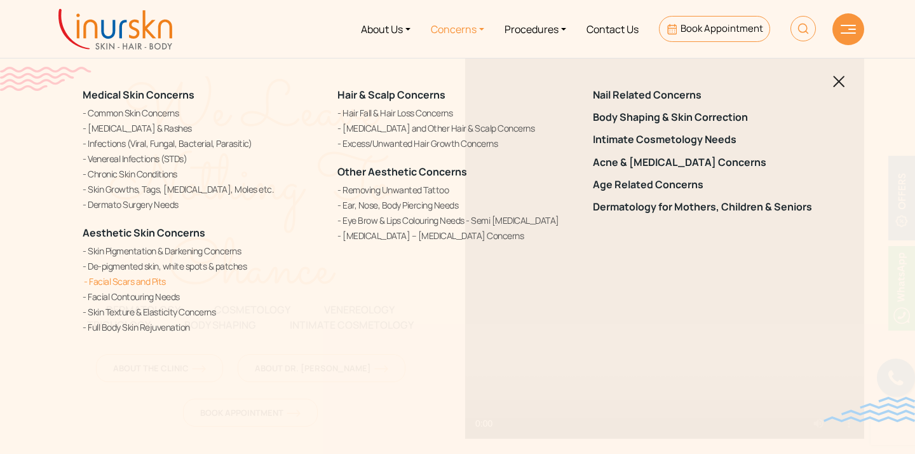
click at [149, 287] on link "Facial Scars and Pits" at bounding box center [203, 281] width 240 height 13
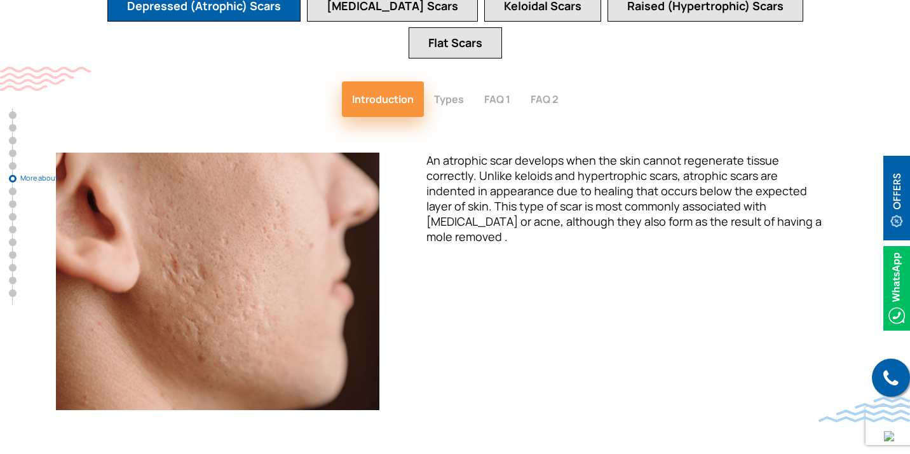
scroll to position [2428, 0]
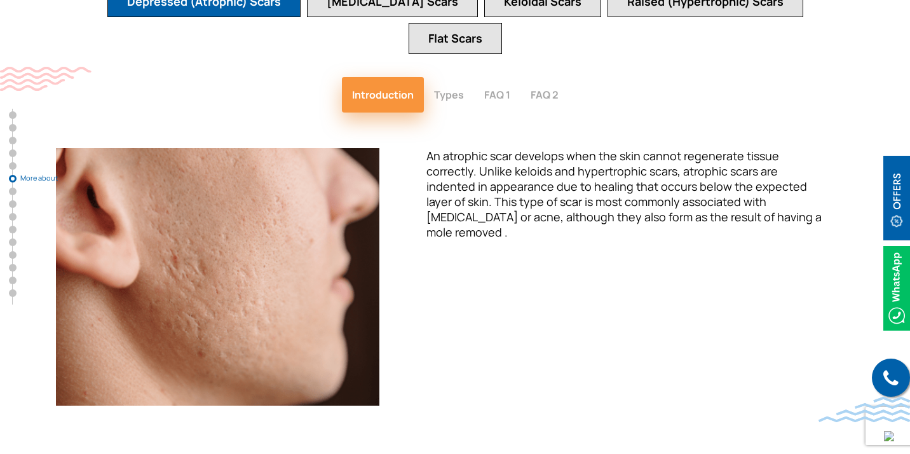
click at [456, 77] on button "Types" at bounding box center [449, 95] width 50 height 36
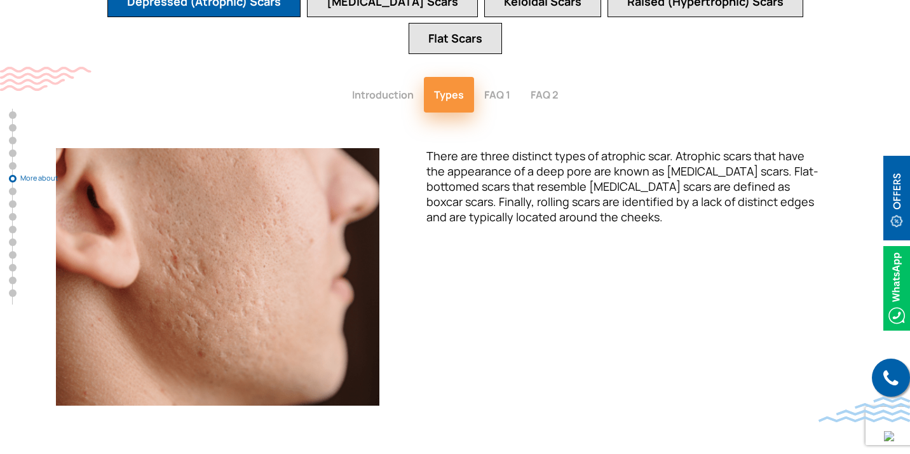
click at [513, 77] on button "FAQ 1" at bounding box center [497, 95] width 46 height 36
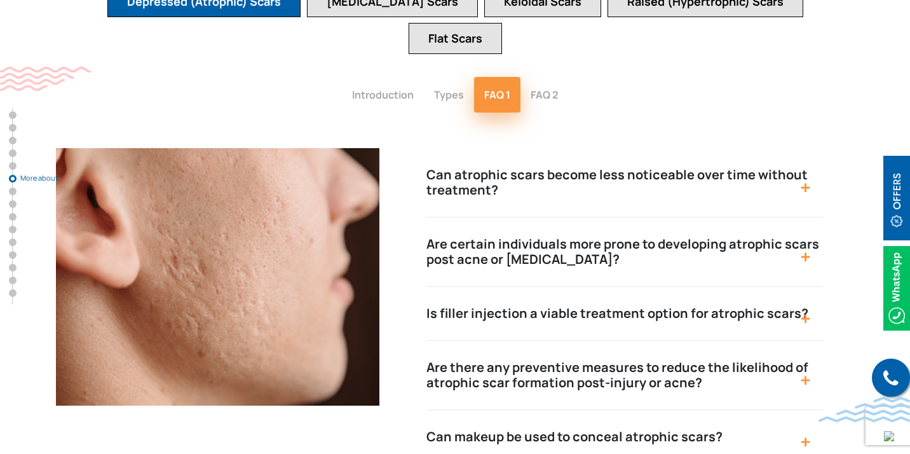
click at [540, 77] on button "FAQ 2" at bounding box center [545, 95] width 48 height 36
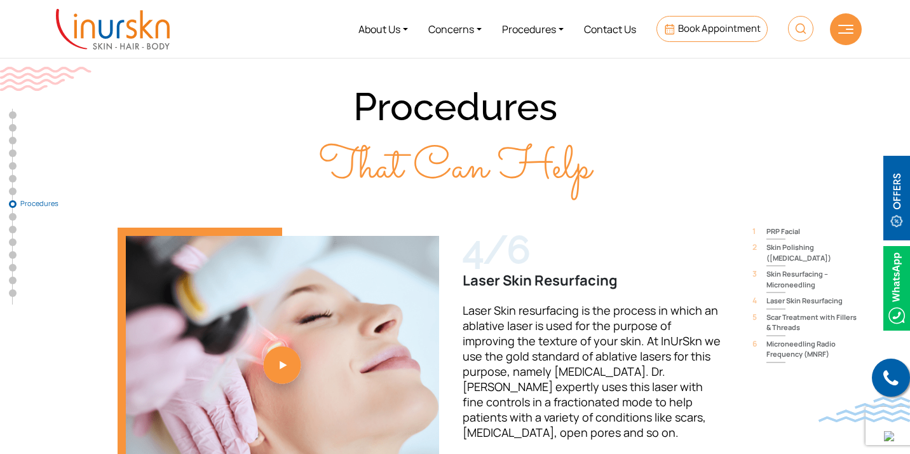
scroll to position [3764, 0]
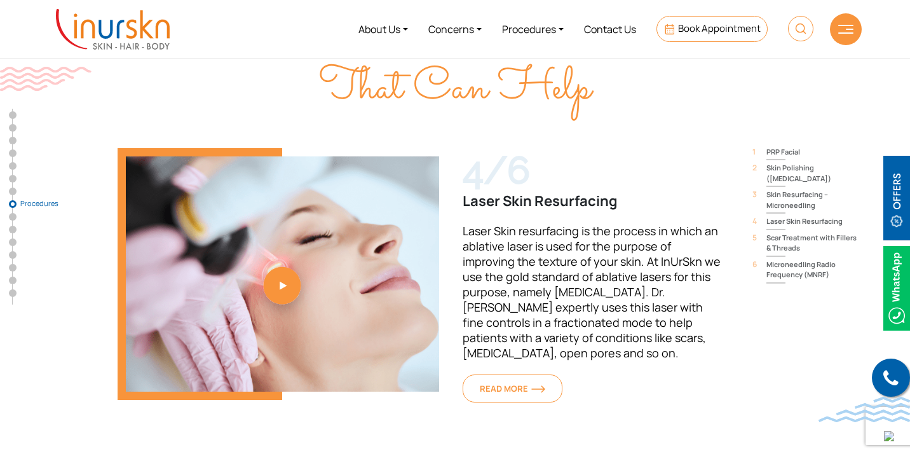
click at [498, 223] on span "Laser Skin resurfacing is the process in which an ablative laser is used for th…" at bounding box center [592, 291] width 258 height 137
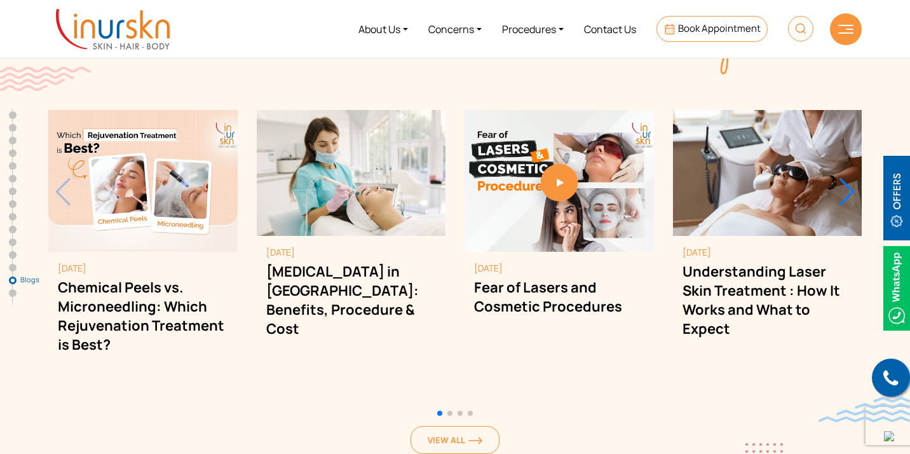
scroll to position [7355, 0]
